Goal: Find contact information

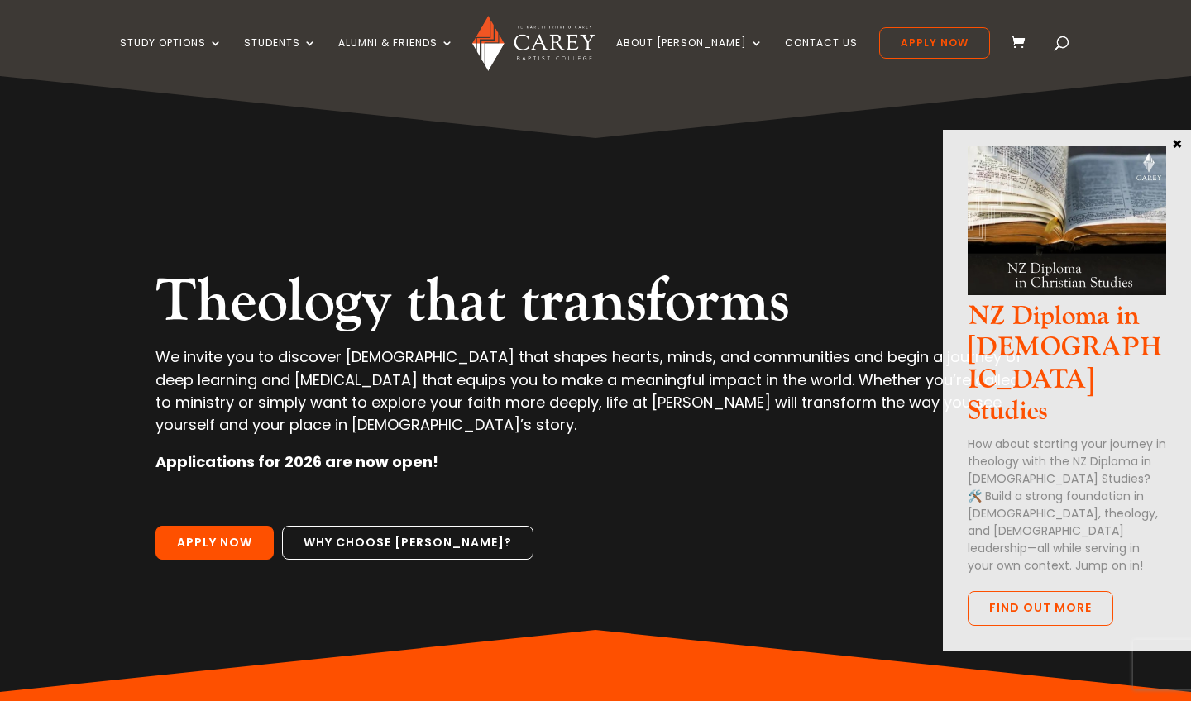
click at [1175, 139] on button "×" at bounding box center [1176, 143] width 17 height 15
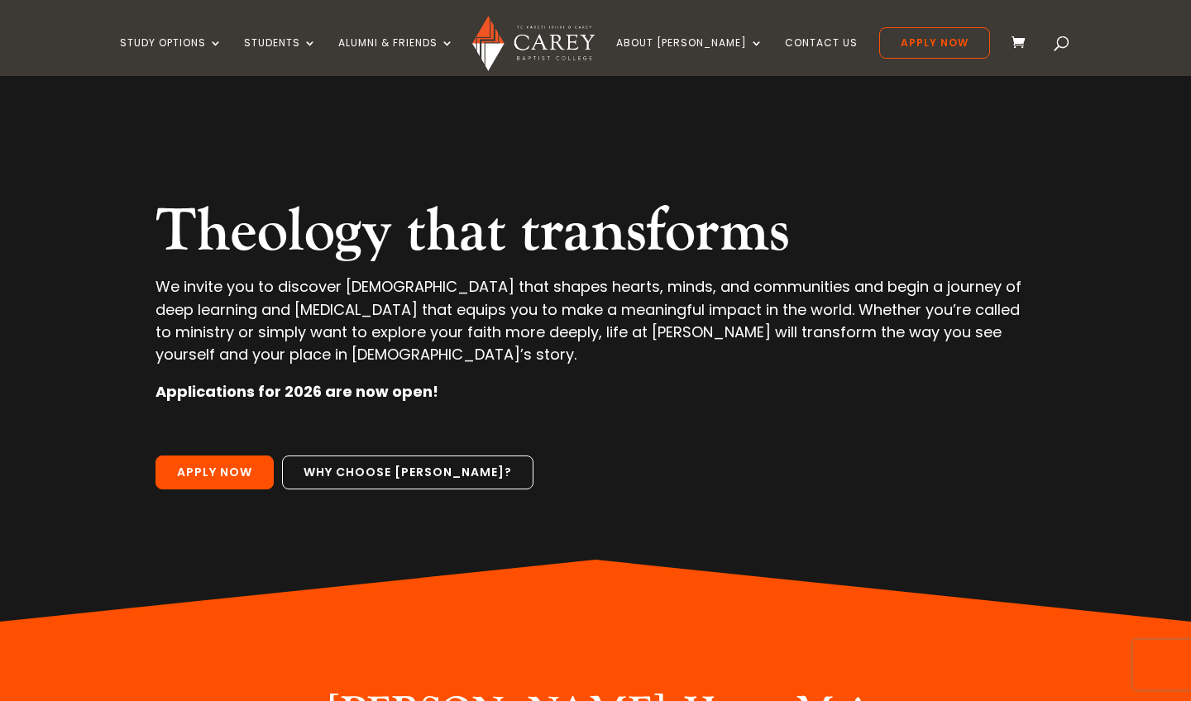
scroll to position [45, 0]
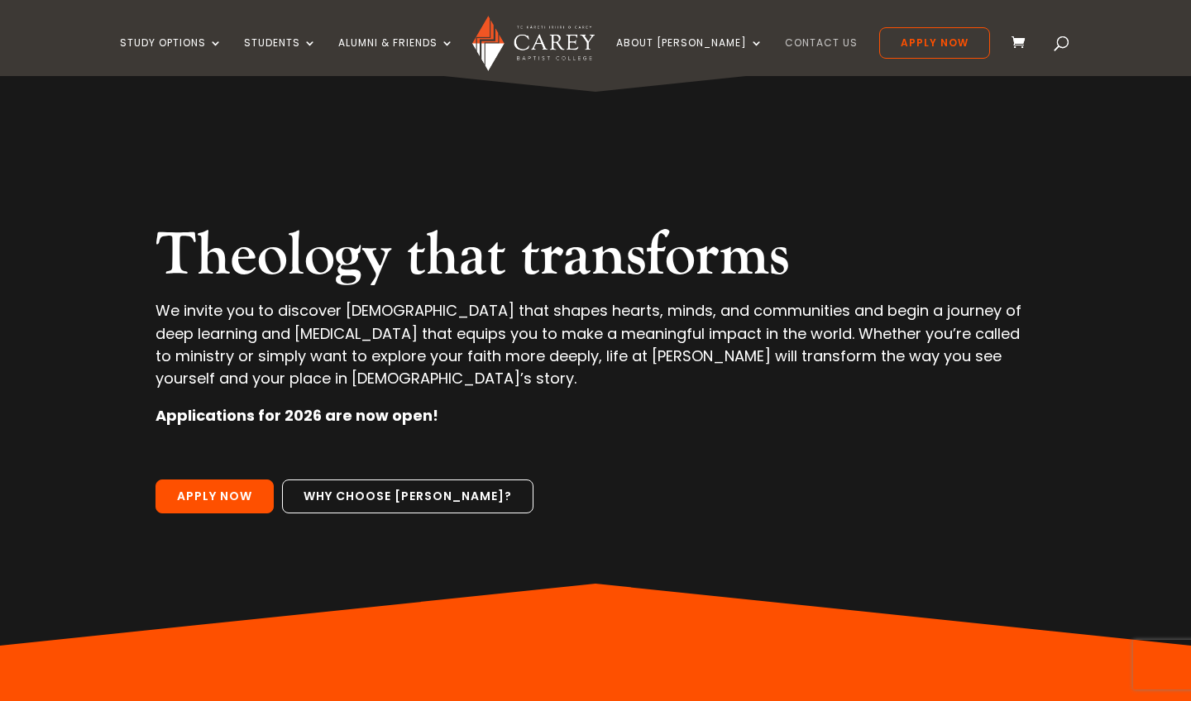
click at [799, 43] on link "Contact Us" at bounding box center [821, 56] width 73 height 39
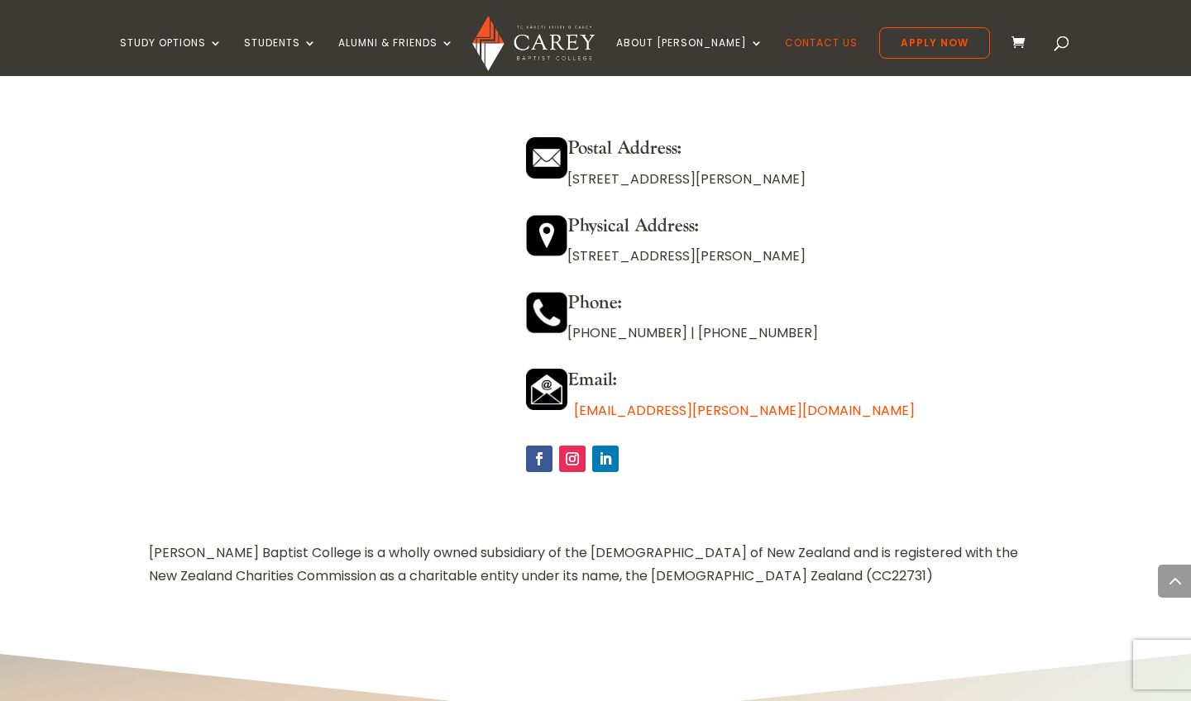
scroll to position [1476, 0]
click at [788, 368] on h4 "Email:" at bounding box center [784, 383] width 516 height 30
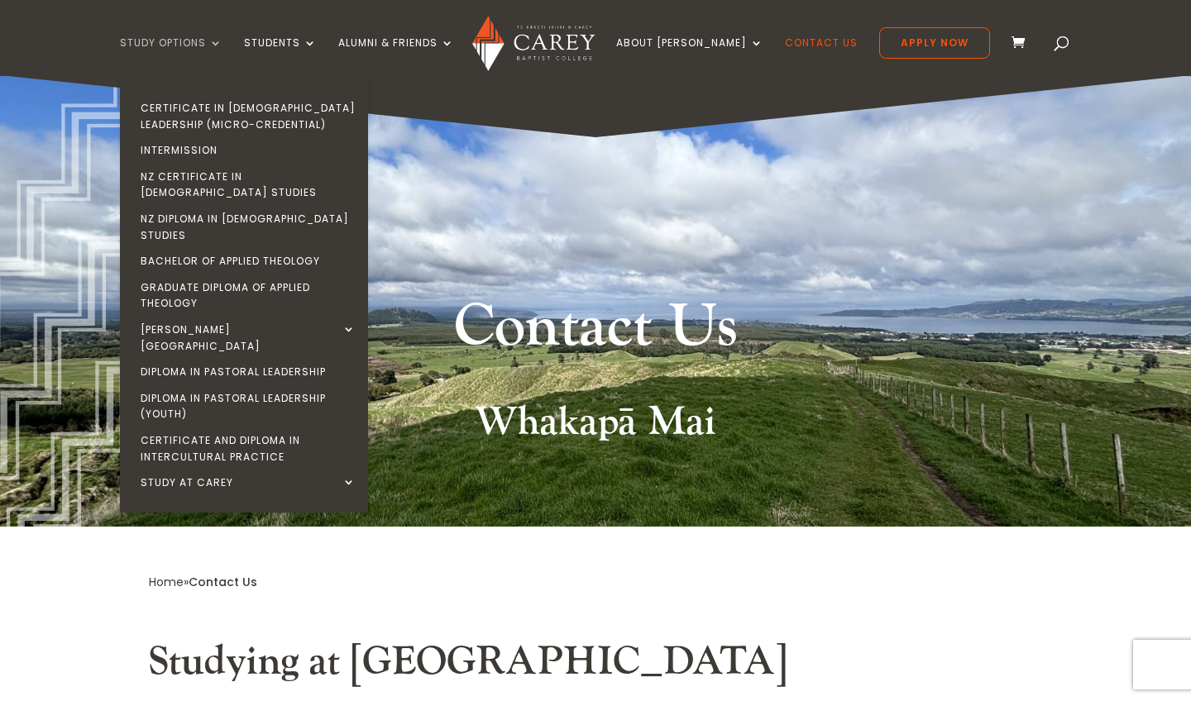
scroll to position [0, 0]
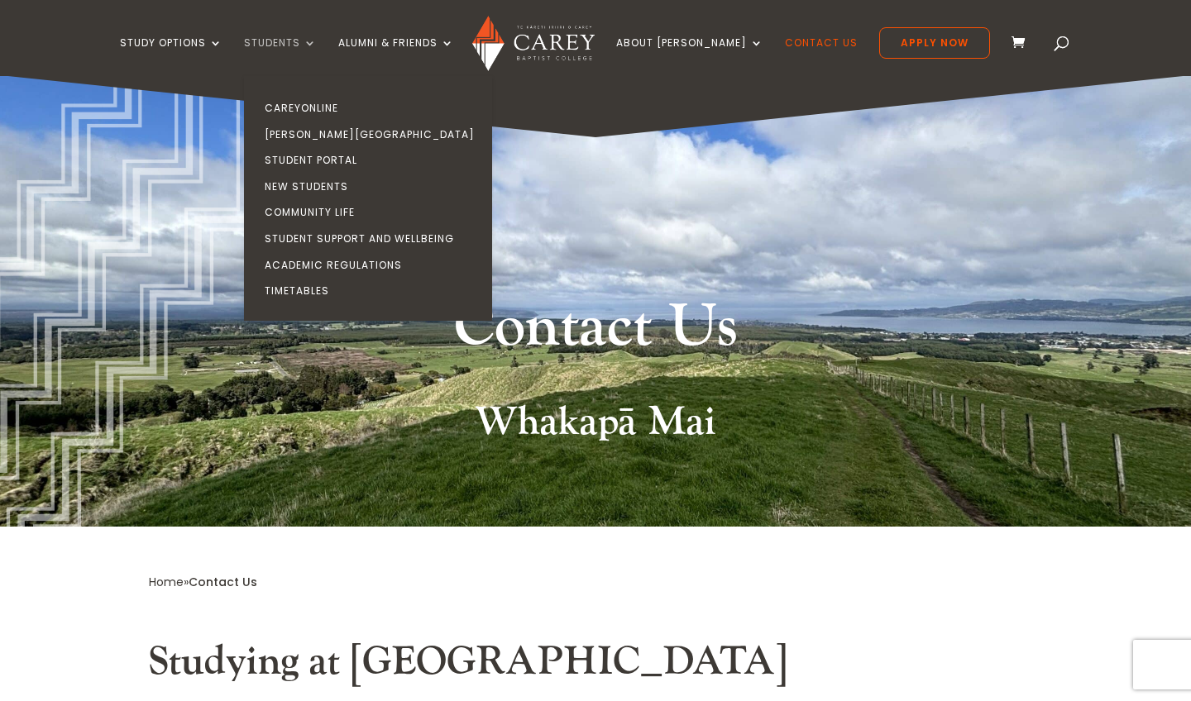
click at [312, 69] on link "Students" at bounding box center [280, 56] width 73 height 39
